Goal: Task Accomplishment & Management: Manage account settings

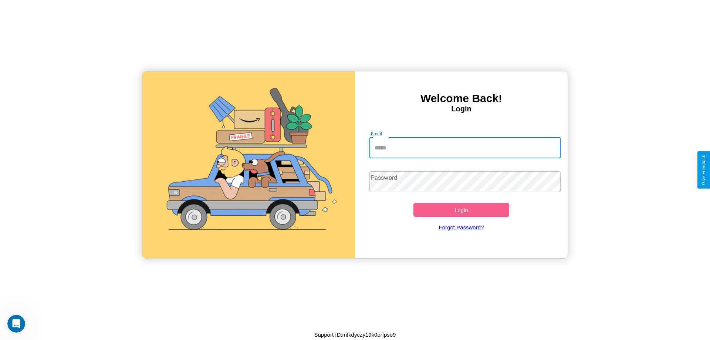
click at [465, 148] on input "Email" at bounding box center [465, 148] width 192 height 21
type input "**********"
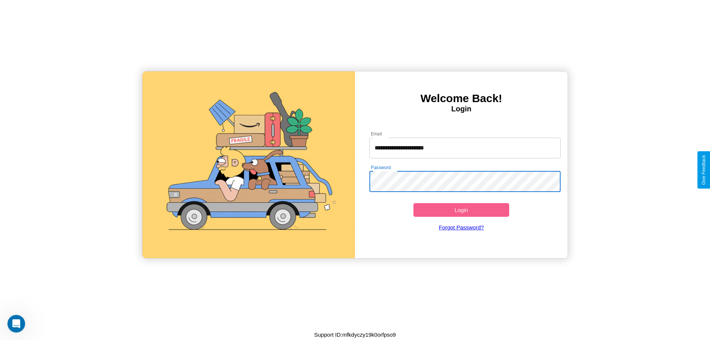
click at [461, 210] on button "Login" at bounding box center [461, 210] width 96 height 14
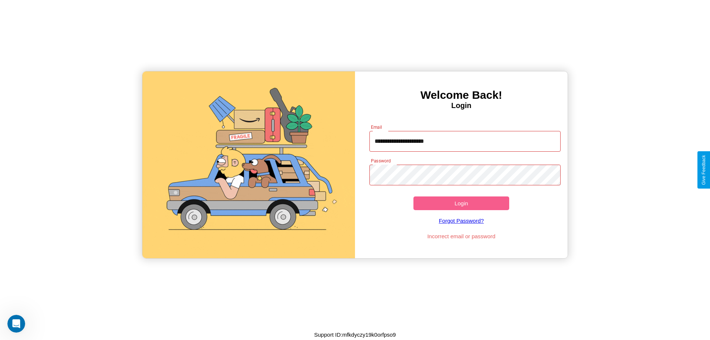
click at [461, 203] on button "Login" at bounding box center [461, 203] width 96 height 14
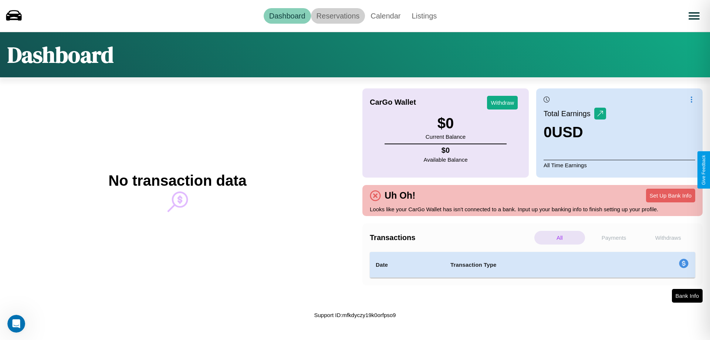
click at [338, 16] on link "Reservations" at bounding box center [338, 16] width 54 height 16
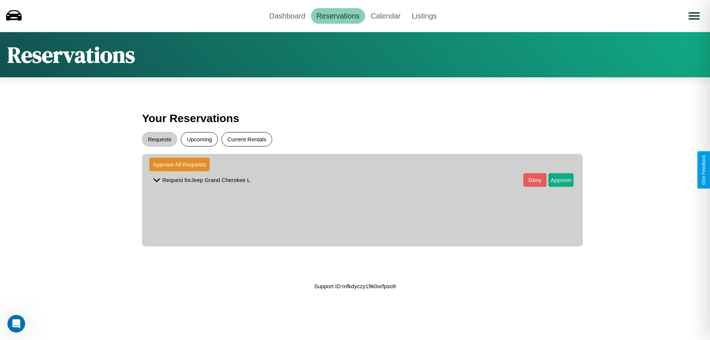
click at [247, 139] on button "Current Rentals" at bounding box center [246, 139] width 51 height 14
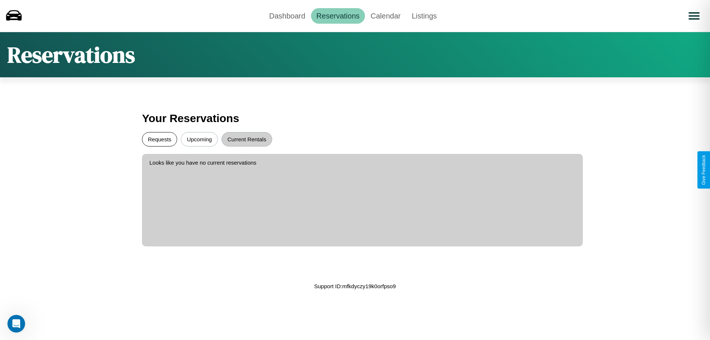
click at [159, 139] on button "Requests" at bounding box center [159, 139] width 35 height 14
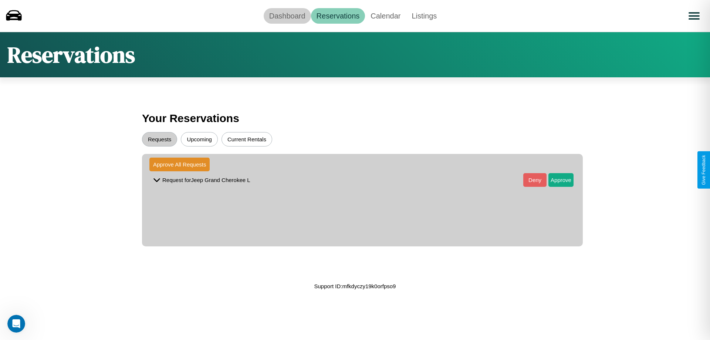
click at [287, 16] on link "Dashboard" at bounding box center [287, 16] width 47 height 16
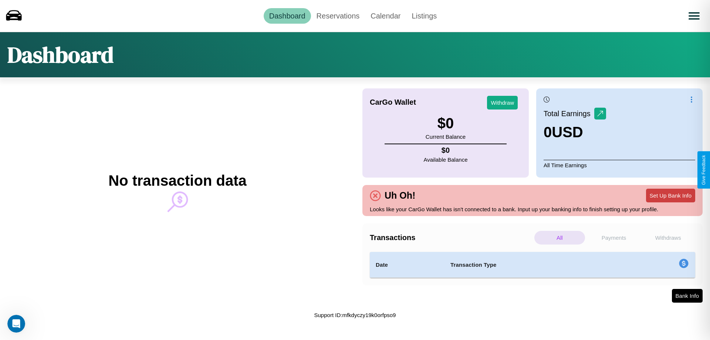
click at [670, 195] on button "Set Up Bank Info" at bounding box center [670, 196] width 49 height 14
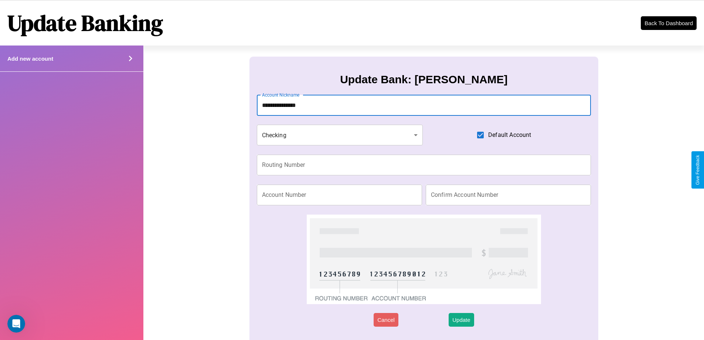
type input "**********"
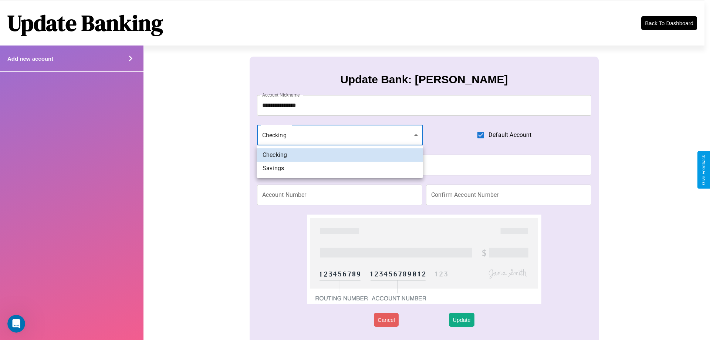
click at [340, 135] on div at bounding box center [355, 170] width 710 height 340
